Goal: Transaction & Acquisition: Subscribe to service/newsletter

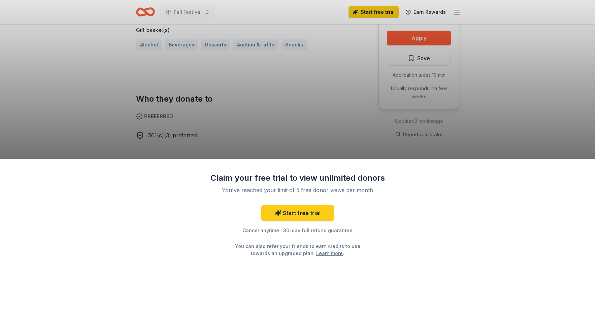
scroll to position [303, 0]
click at [319, 102] on div "Claim your free trial to view unlimited donors You've reached your limit of 5 f…" at bounding box center [297, 159] width 595 height 318
click at [297, 102] on div "Claim your free trial to view unlimited donors You've reached your limit of 5 f…" at bounding box center [297, 159] width 595 height 318
click at [322, 208] on link "Start free trial" at bounding box center [297, 213] width 73 height 16
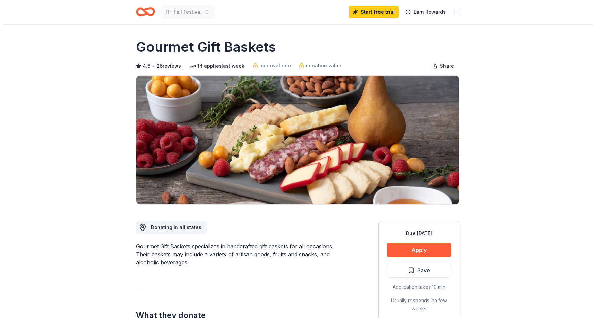
scroll to position [303, 0]
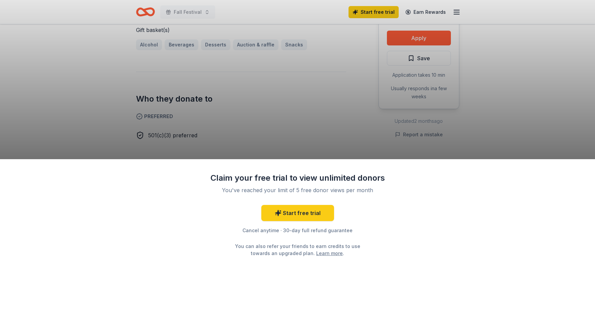
click at [246, 101] on div "Claim your free trial to view unlimited donors You've reached your limit of 5 f…" at bounding box center [297, 159] width 595 height 318
click at [247, 116] on div "Claim your free trial to view unlimited donors You've reached your limit of 5 f…" at bounding box center [297, 159] width 595 height 318
